Goal: Transaction & Acquisition: Purchase product/service

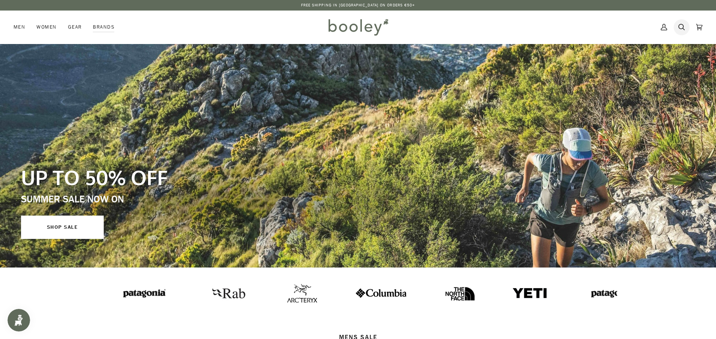
click at [677, 25] on link "Search" at bounding box center [682, 27] width 18 height 33
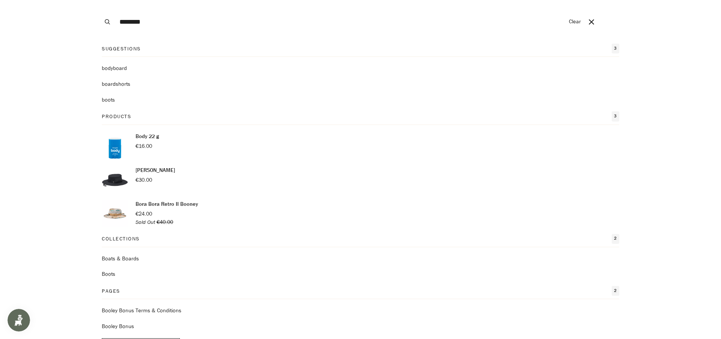
type input "********"
click at [99, 0] on button "Search" at bounding box center [107, 22] width 17 height 44
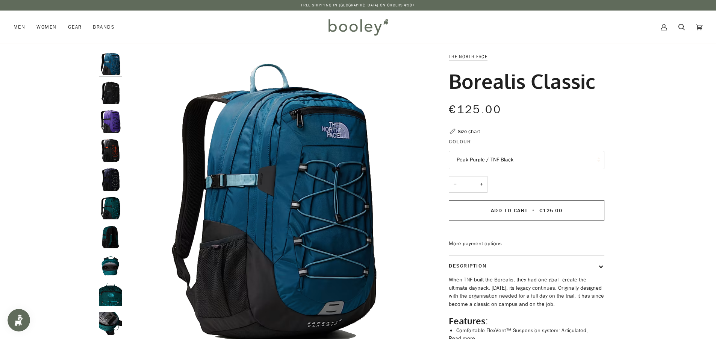
click at [107, 99] on img "The North Face Borealis Classic TNF Black / Asphalt Grey - Booley Galway" at bounding box center [110, 93] width 23 height 23
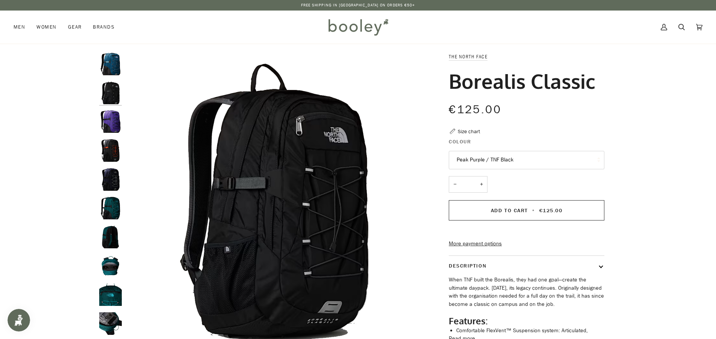
click at [111, 137] on div at bounding box center [112, 201] width 26 height 297
click at [106, 154] on img "The North Face Borealis Classic Asphalt Grey / Retro Orange / NPF - Booley Galw…" at bounding box center [110, 150] width 23 height 23
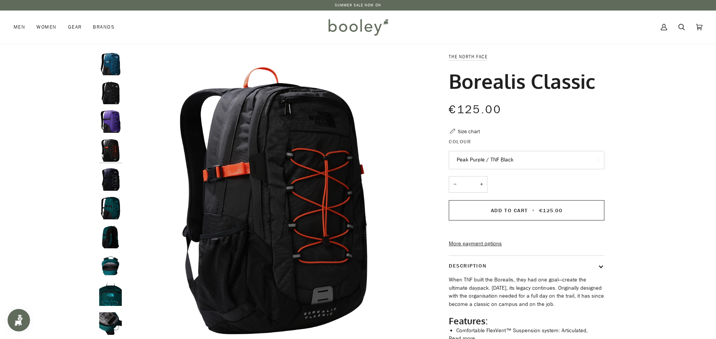
click at [104, 184] on img "The North Face Borealis Classic TNF Navy / Tin Grey / NPF - Booley Galway" at bounding box center [110, 179] width 23 height 23
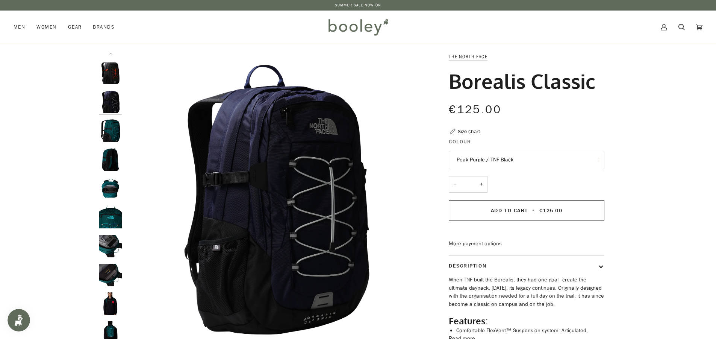
click at [108, 246] on img "Borealis Classic" at bounding box center [110, 245] width 23 height 23
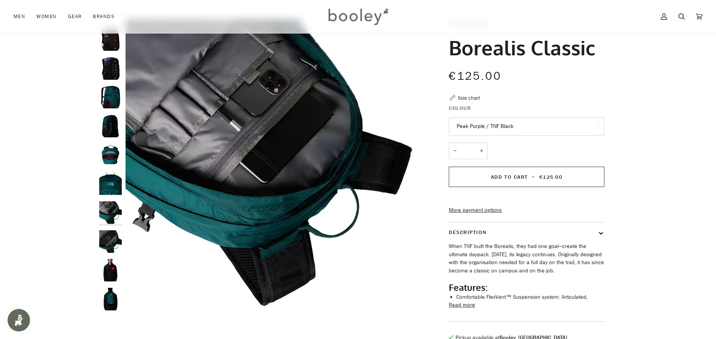
scroll to position [75, 0]
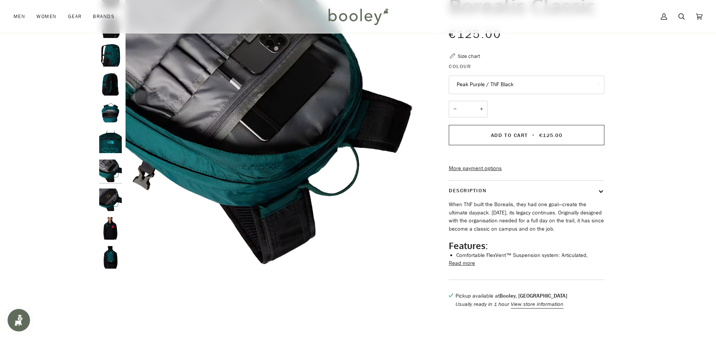
click at [107, 131] on img "Borealis Classic" at bounding box center [110, 141] width 23 height 23
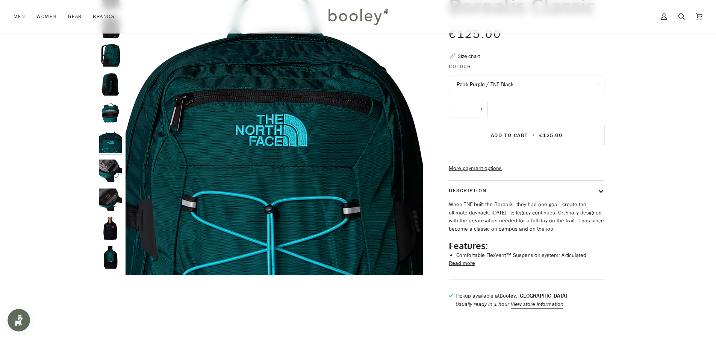
click at [112, 193] on img "Borealis Classic" at bounding box center [110, 199] width 23 height 23
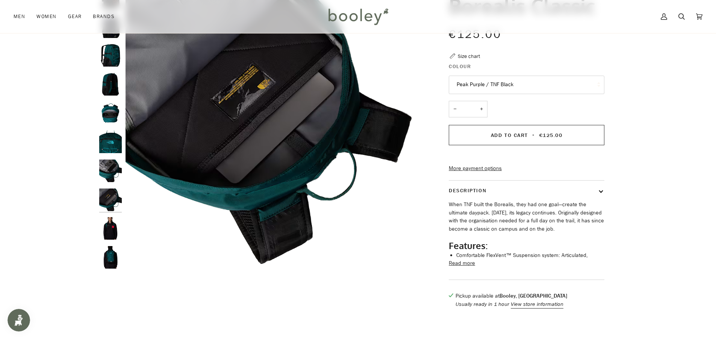
click at [108, 224] on img "Borealis Classic" at bounding box center [110, 228] width 23 height 23
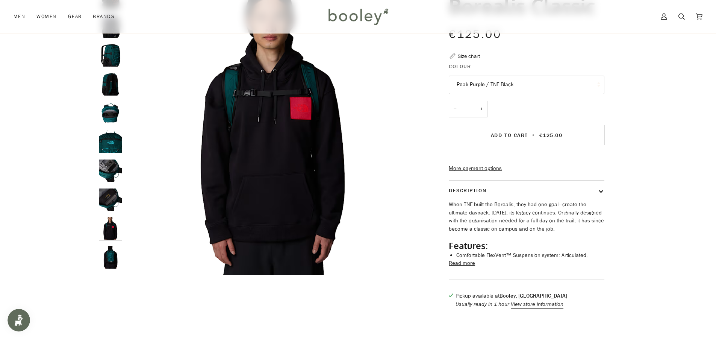
click at [107, 260] on img "Borealis Classic" at bounding box center [110, 257] width 23 height 23
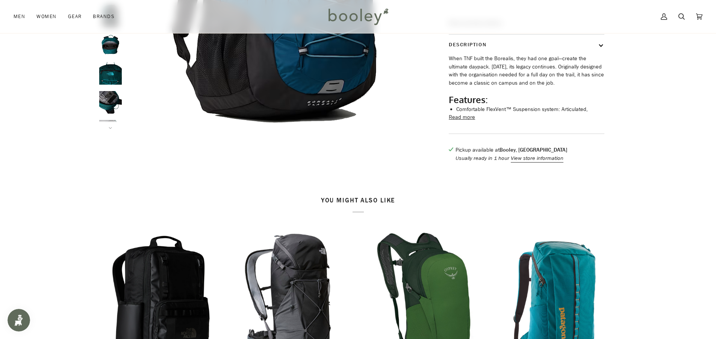
scroll to position [225, 0]
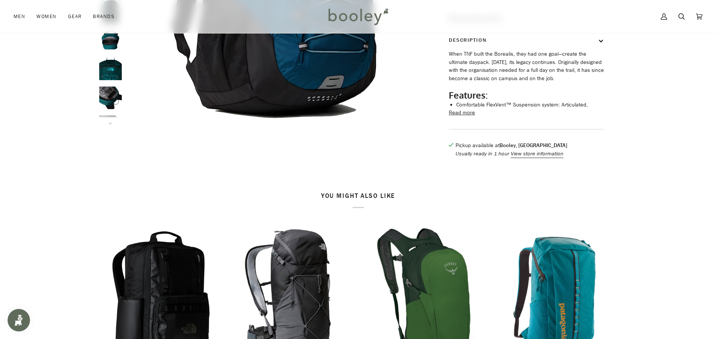
click at [110, 103] on img "Borealis Classic" at bounding box center [110, 97] width 23 height 23
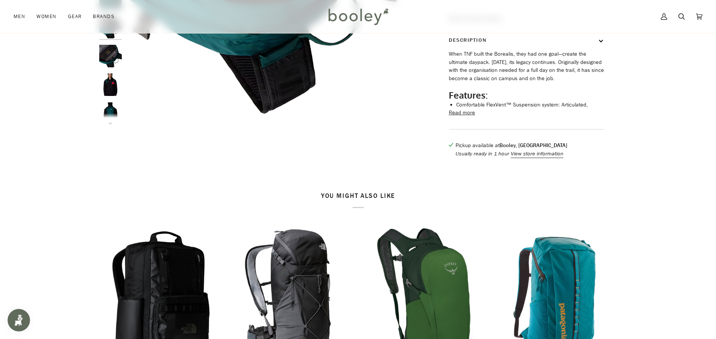
scroll to position [77, 0]
click at [111, 57] on img "Borealis Classic" at bounding box center [110, 49] width 23 height 23
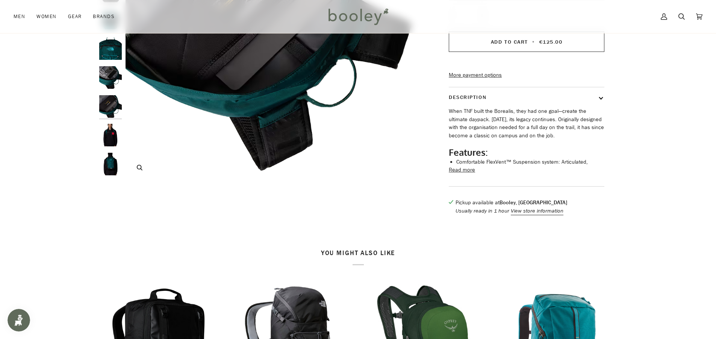
scroll to position [38, 0]
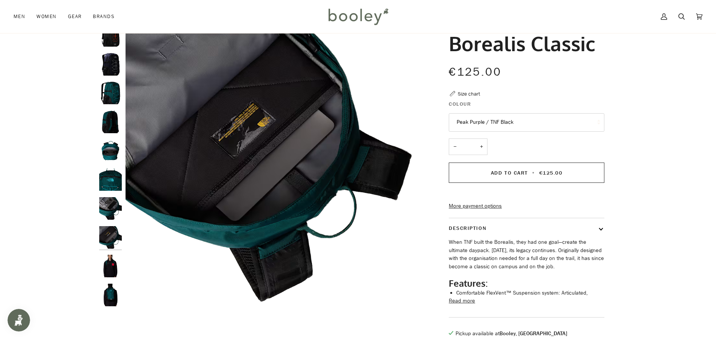
click at [118, 257] on img "Borealis Classic" at bounding box center [110, 265] width 23 height 23
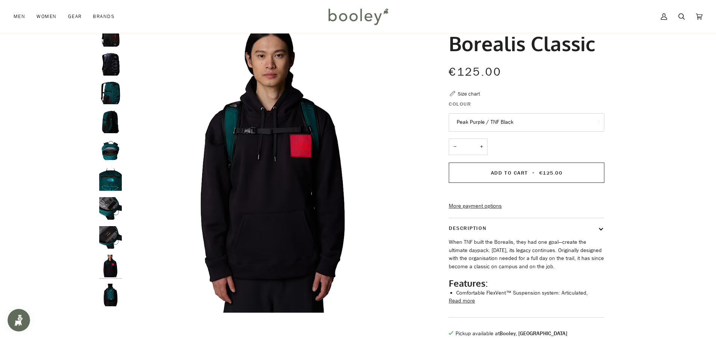
click at [113, 280] on div at bounding box center [112, 163] width 26 height 297
click at [103, 117] on img "Borealis Classic" at bounding box center [110, 121] width 23 height 23
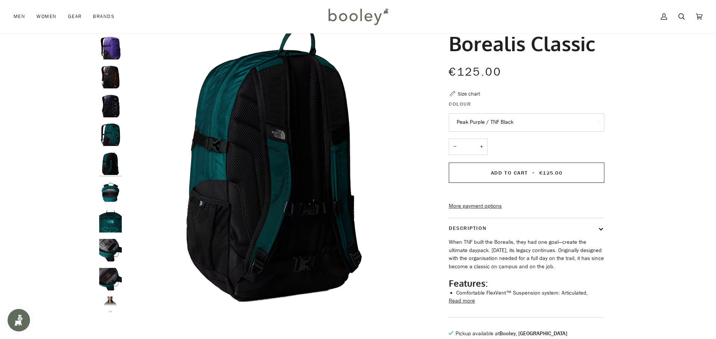
click at [104, 132] on img "The North Face Borealis Classic Deep Nori / Galactic Blue - Booley Galway" at bounding box center [110, 134] width 23 height 23
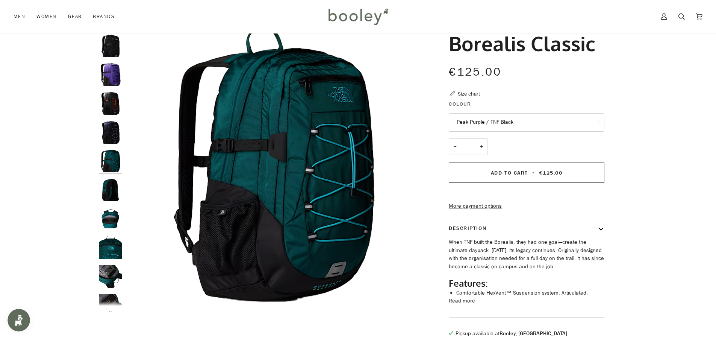
scroll to position [7, 0]
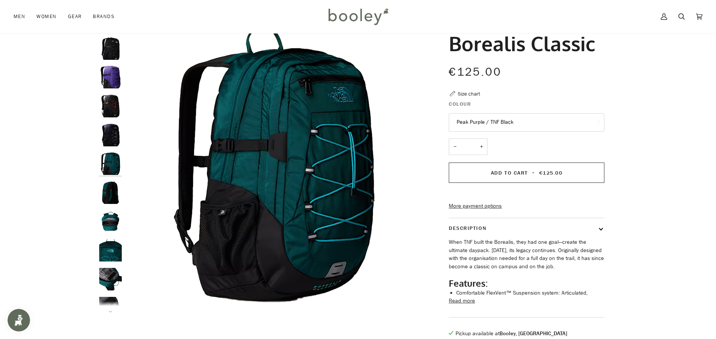
click at [112, 104] on img "The North Face Borealis Classic Asphalt Grey / Retro Orange / NPF - Booley Galw…" at bounding box center [110, 106] width 23 height 23
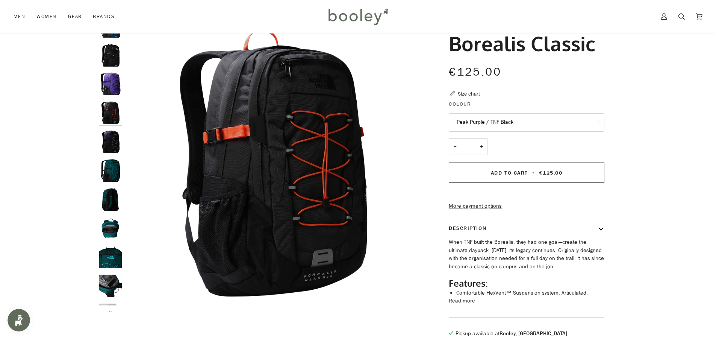
click at [109, 88] on img "Borealis Classic" at bounding box center [110, 84] width 23 height 23
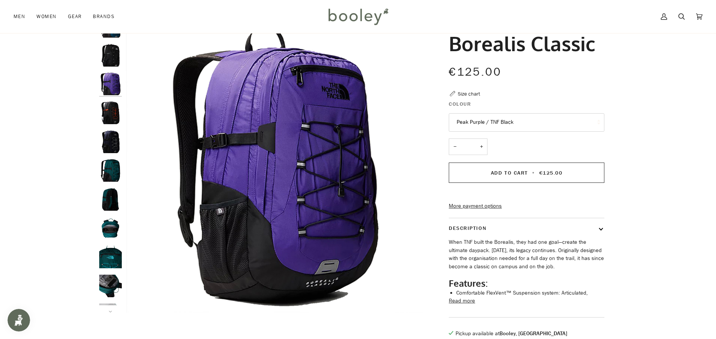
click at [107, 63] on img "The North Face Borealis Classic TNF Black / Asphalt Grey - Booley Galway" at bounding box center [110, 55] width 23 height 23
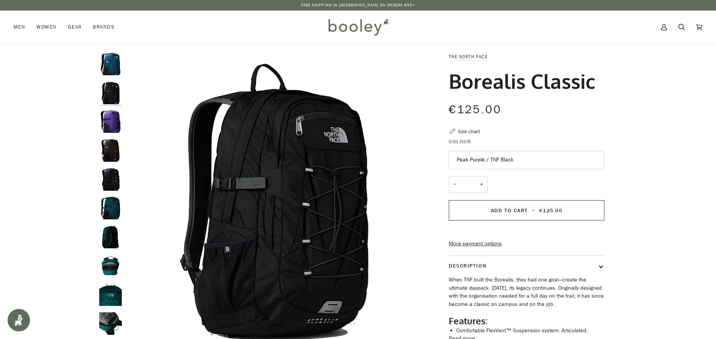
click at [101, 87] on img "The North Face Borealis Classic TNF Black / Asphalt Grey - Booley Galway" at bounding box center [110, 93] width 23 height 23
click at [116, 87] on img "The North Face Borealis Classic TNF Black / Asphalt Grey - Booley Galway" at bounding box center [110, 93] width 23 height 23
click at [110, 53] on img "The North Face Borealis Classic Midnight Petrol / Algae Blue - Booley Galway" at bounding box center [110, 64] width 23 height 23
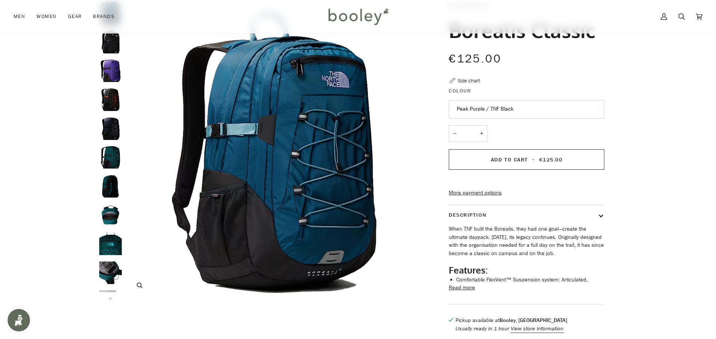
scroll to position [38, 0]
